Goal: Information Seeking & Learning: Learn about a topic

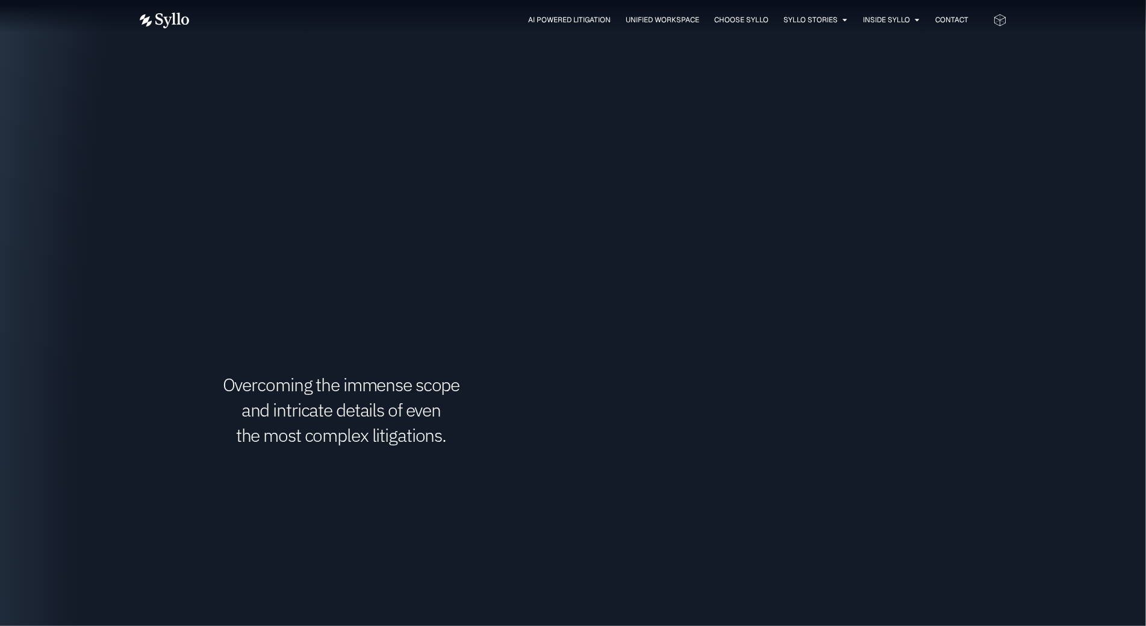
scroll to position [1812, 0]
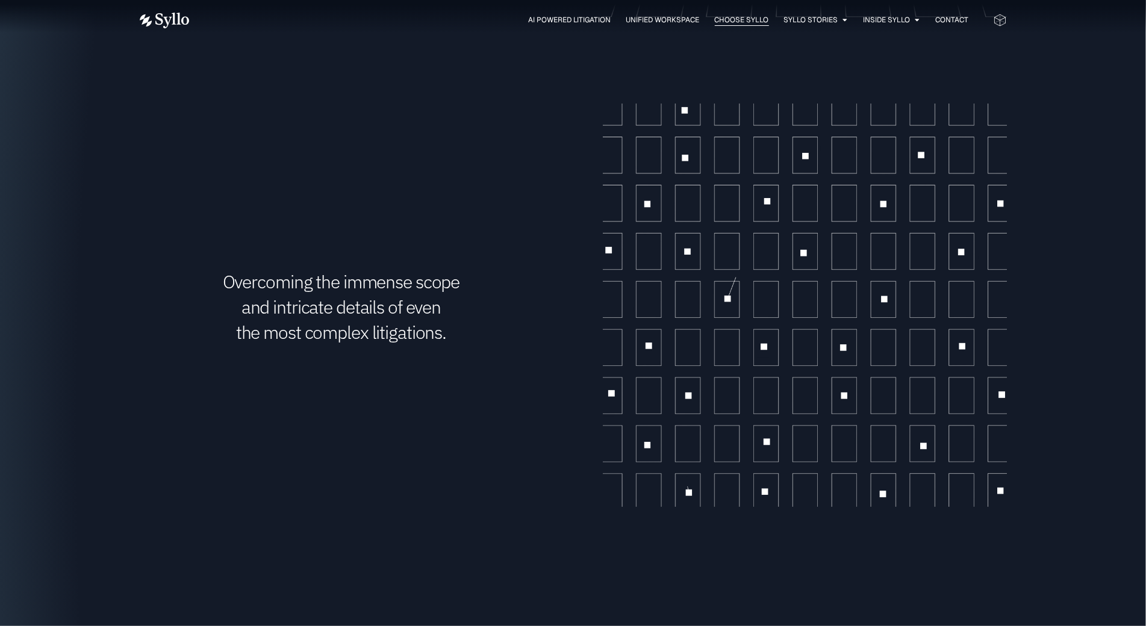
click at [715, 14] on span "Choose Syllo" at bounding box center [742, 19] width 54 height 11
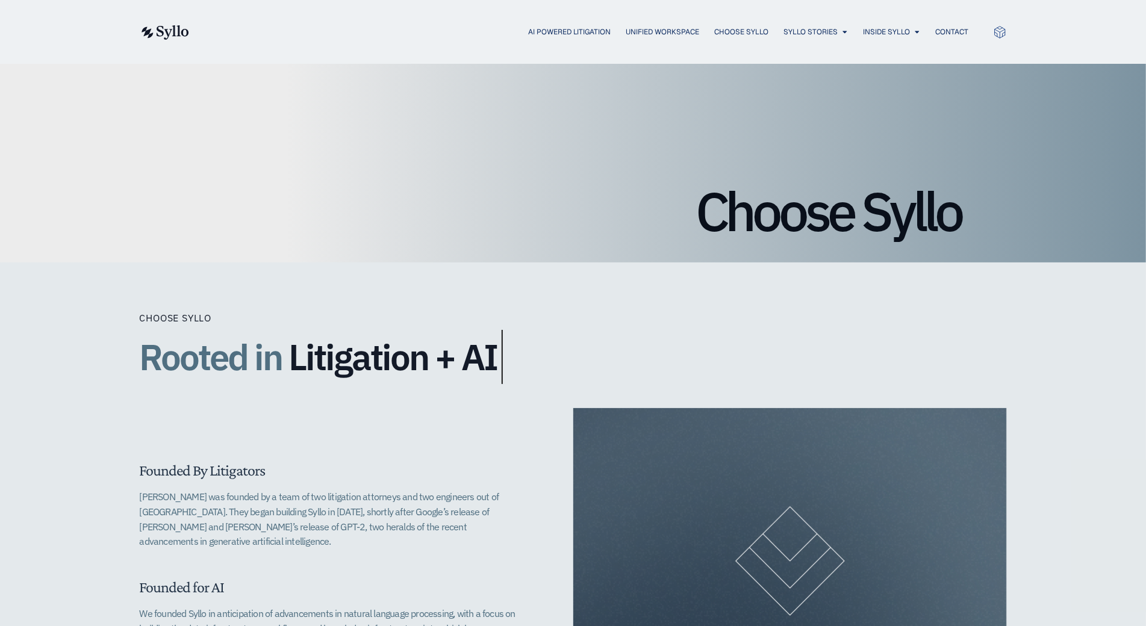
click at [709, 14] on div "AI Powered Litigation Unified Workspace Choose Syllo Syllo Stories Close Syllo …" at bounding box center [573, 32] width 867 height 64
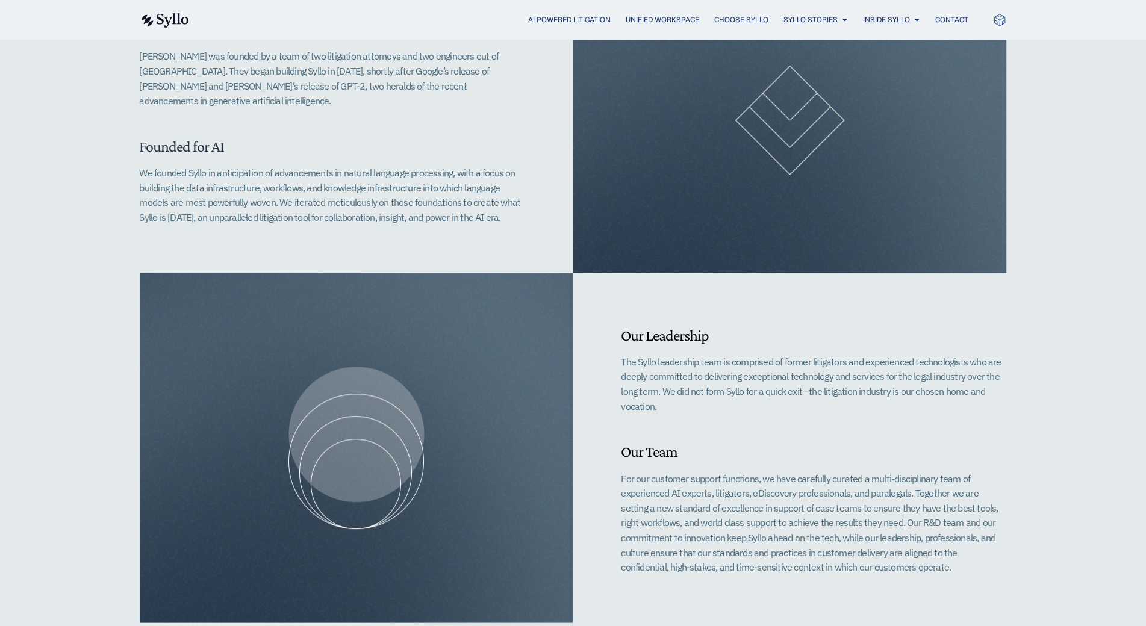
scroll to position [338, 0]
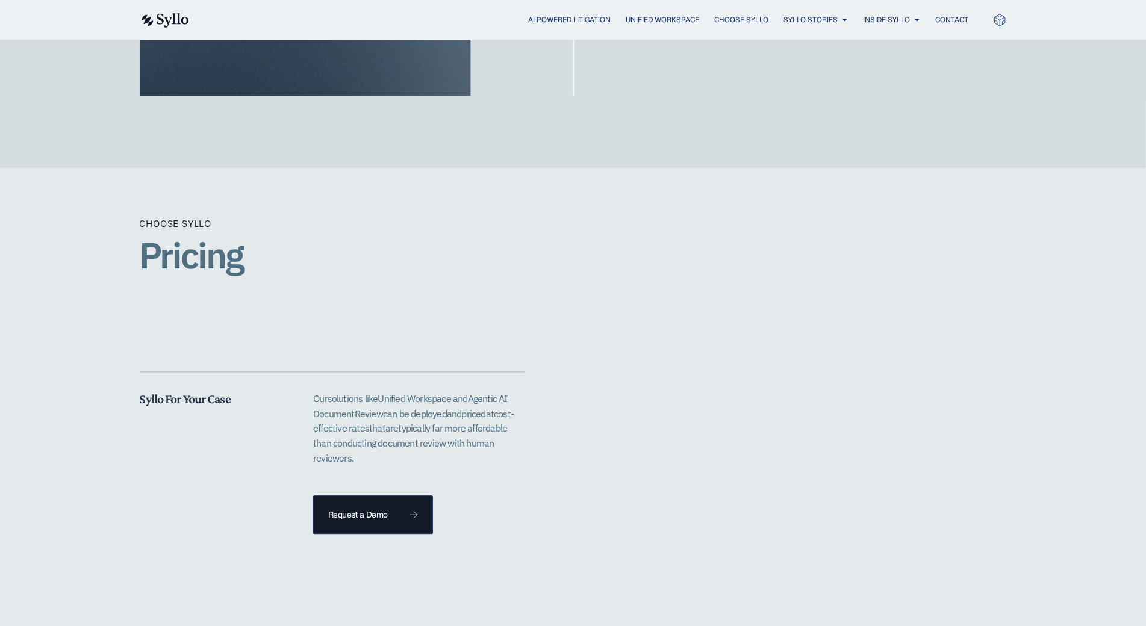
scroll to position [2232, 0]
